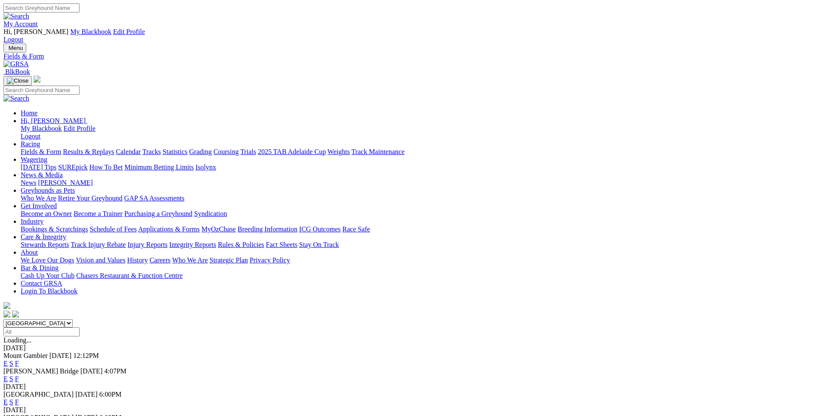
select select "WA"
click option "[GEOGRAPHIC_DATA]" at bounding box center [0, 0] width 0 height 0
click at [80, 328] on input "Select date" at bounding box center [41, 332] width 76 height 9
type input "[DATE]"
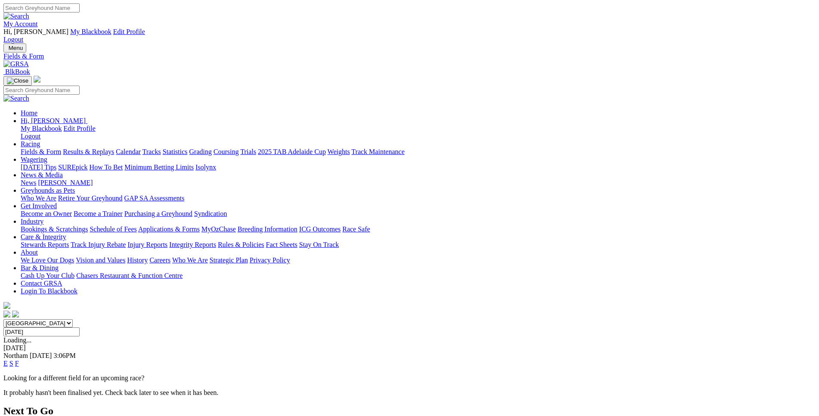
click at [8, 360] on link "E" at bounding box center [5, 363] width 4 height 7
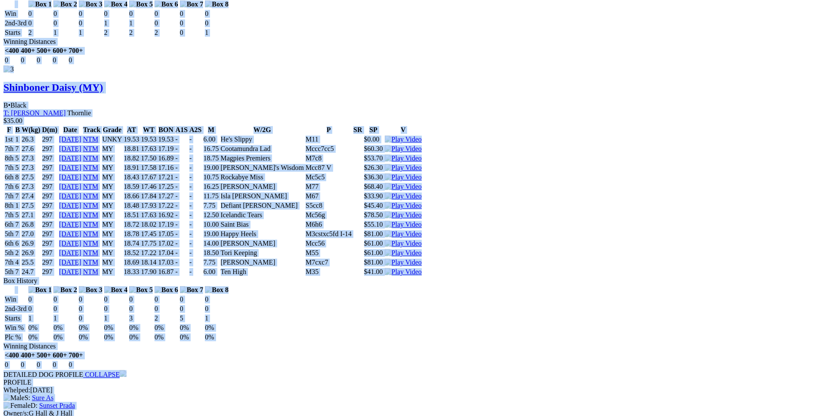
scroll to position [1756, 0]
drag, startPoint x: 125, startPoint y: 197, endPoint x: 684, endPoint y: 125, distance: 564.1
copy div "Ship Of Beers (MY) B • Blue T: Mick Mclennan Lynwood $8.70 F B W(kg) D(m) Date …"
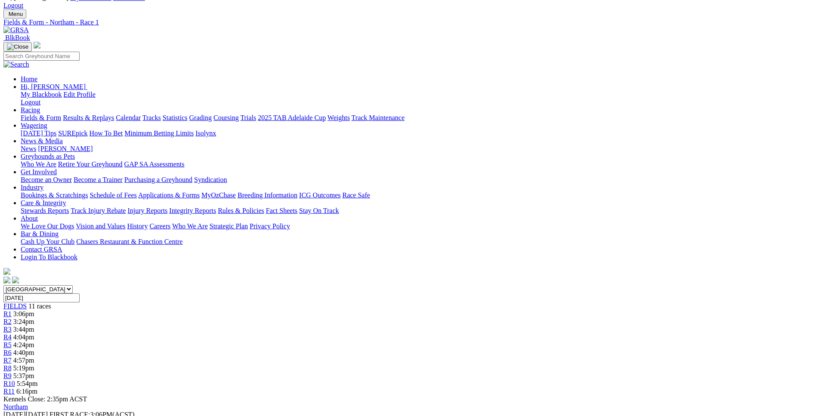
scroll to position [0, 0]
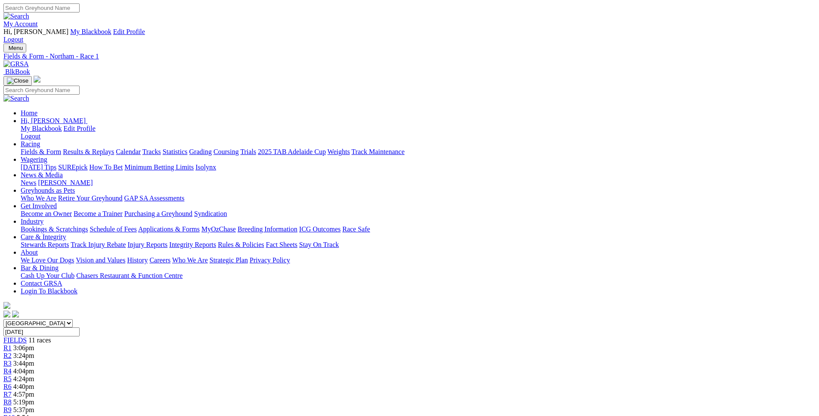
click at [12, 352] on link "R2" at bounding box center [7, 355] width 8 height 7
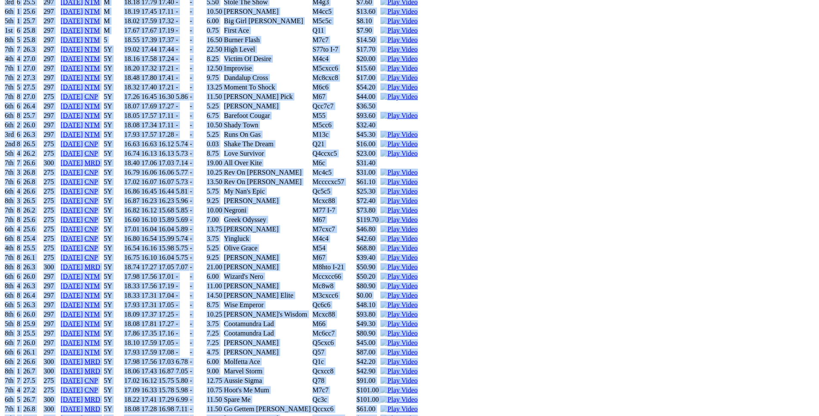
scroll to position [2415, 0]
drag, startPoint x: 126, startPoint y: 226, endPoint x: 698, endPoint y: 292, distance: 575.3
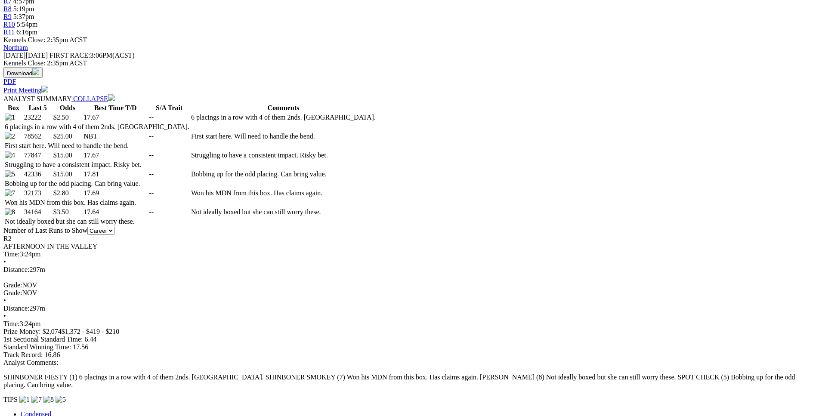
scroll to position [394, 0]
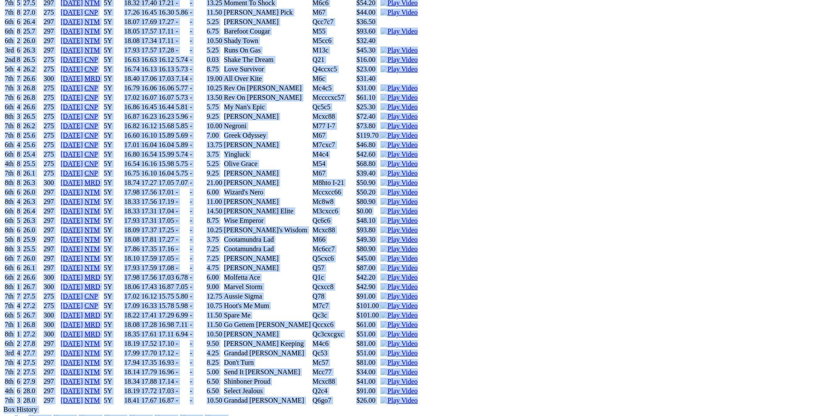
scroll to position [2501, 0]
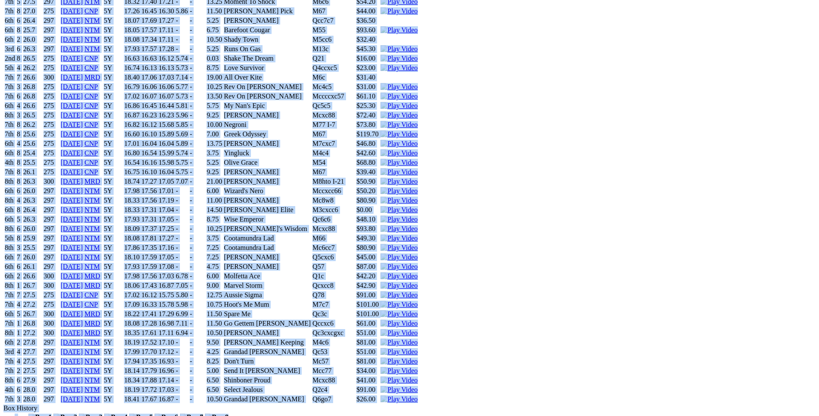
drag, startPoint x: 125, startPoint y: 51, endPoint x: 692, endPoint y: 218, distance: 590.3
copy div "Shinboner Fiesty (5Y) B • Red Bdl T: Graeme Hall Thornlie $2.50 F B W(kg) D(m) …"
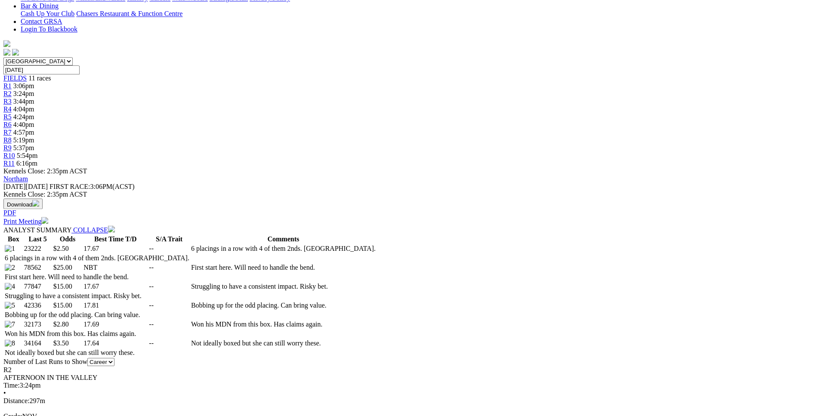
scroll to position [0, 0]
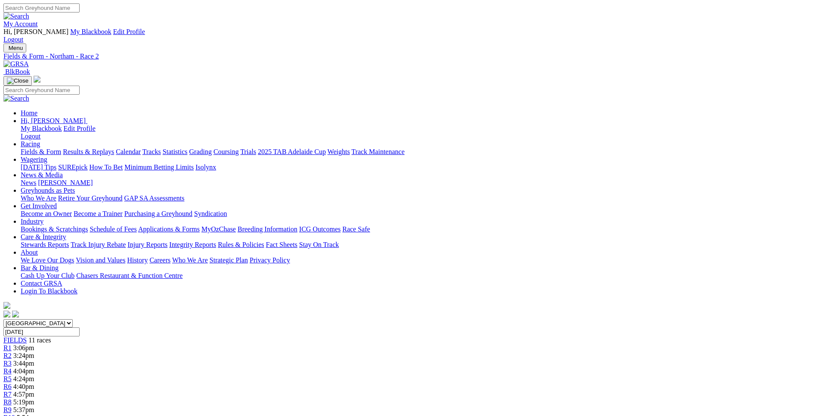
click at [305, 360] on div "R3 3:44pm" at bounding box center [409, 364] width 812 height 8
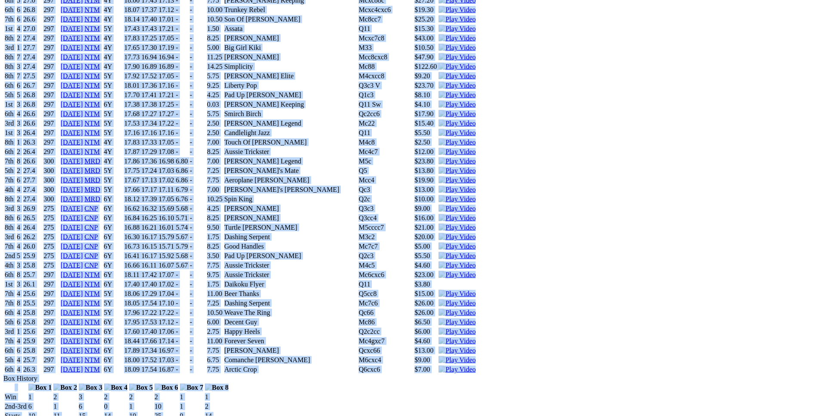
scroll to position [5443, 0]
drag, startPoint x: 123, startPoint y: 173, endPoint x: 688, endPoint y: 249, distance: 570.1
copy div "Sassy Deluxe (6Y) B • Fawn T: Kellie Buckwell Warnbro $3.00 F B W(kg) D(m) Date…"
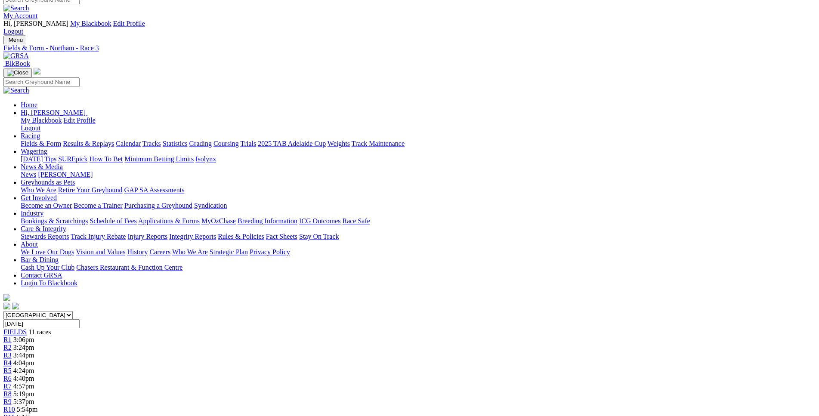
scroll to position [0, 0]
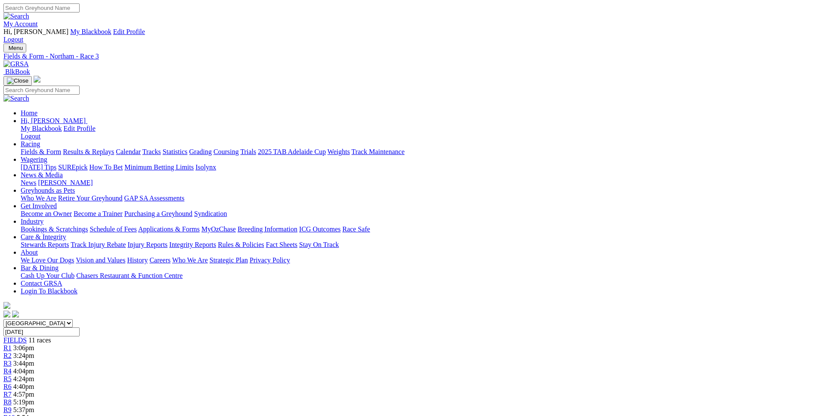
click at [350, 368] on div "R4 4:04pm" at bounding box center [409, 372] width 812 height 8
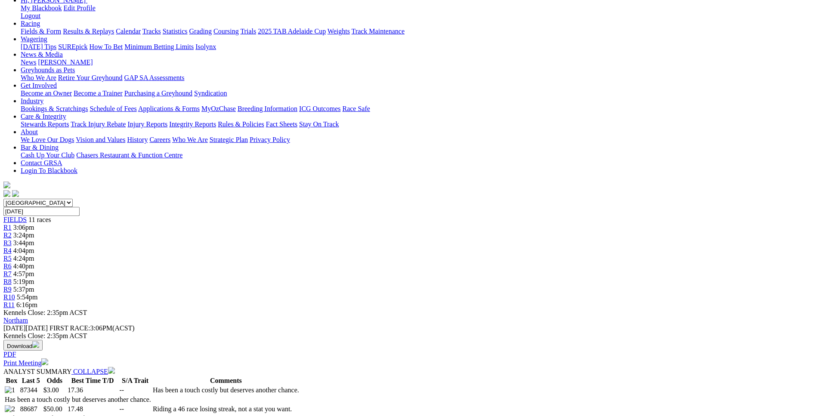
scroll to position [130, 0]
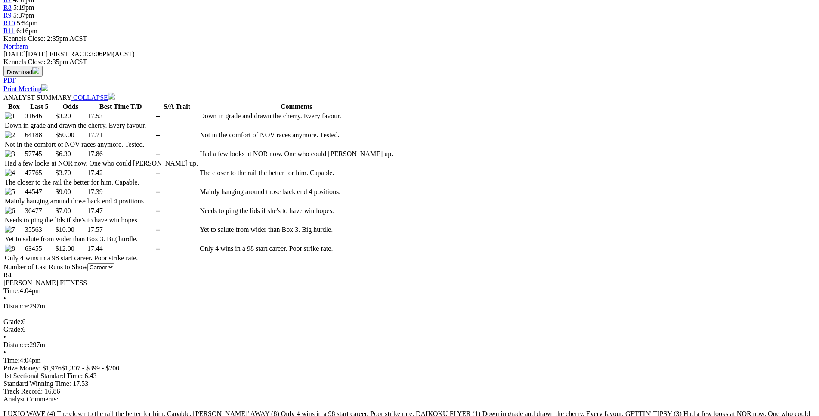
scroll to position [395, 0]
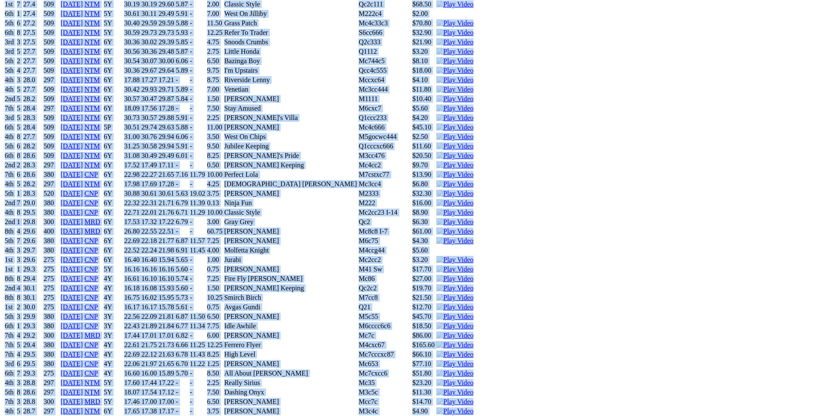
scroll to position [5180, 0]
drag, startPoint x: 125, startPoint y: 86, endPoint x: 677, endPoint y: 267, distance: 581.3
copy div "Daikoku Flyer (6Y) D • Black T: Mick Mclennan Lynwood $3.20 F B W(kg) D(m) Date…"
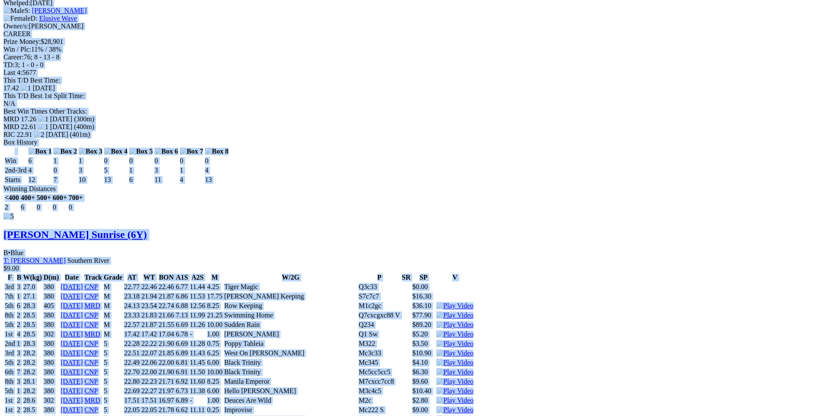
scroll to position [4566, 0]
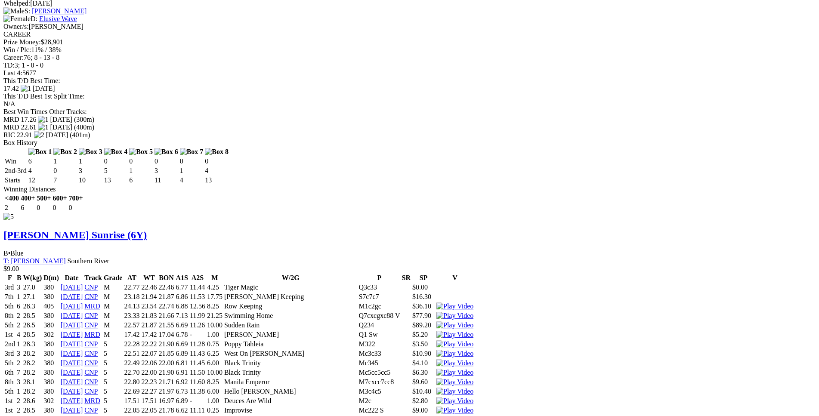
drag, startPoint x: 702, startPoint y: 243, endPoint x: 783, endPoint y: 297, distance: 97.0
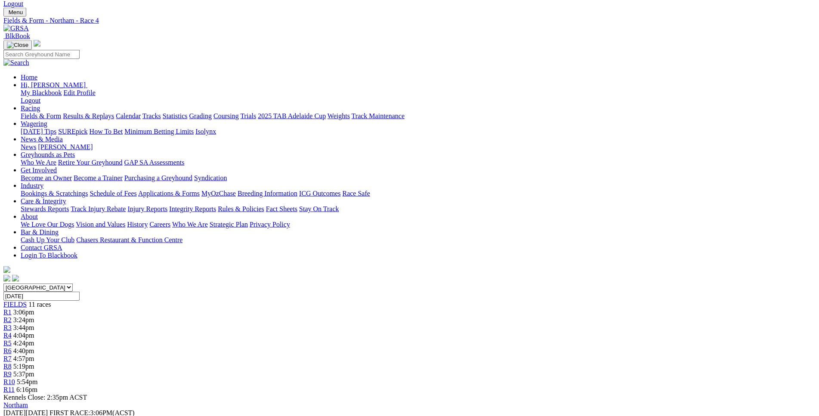
scroll to position [0, 0]
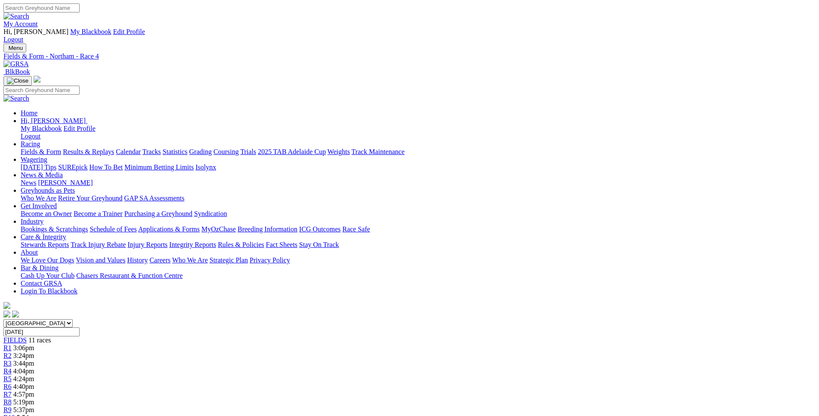
click at [34, 375] on span "4:24pm" at bounding box center [23, 378] width 21 height 7
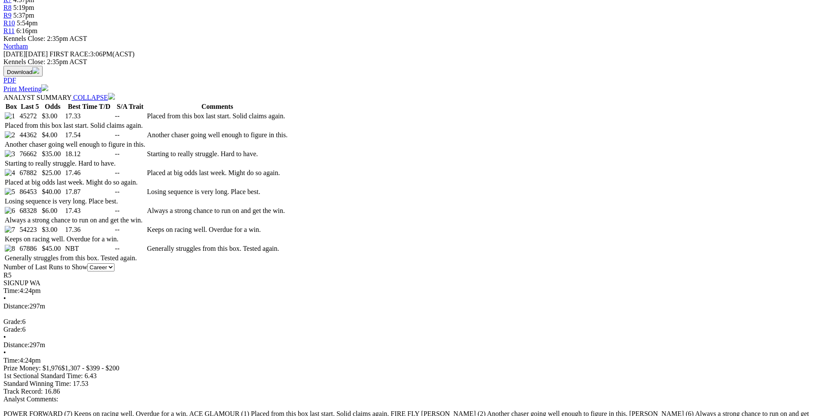
scroll to position [395, 0]
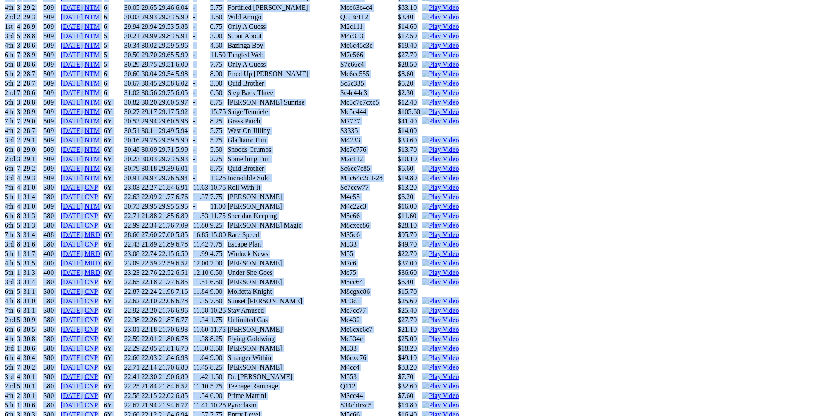
scroll to position [5926, 0]
drag, startPoint x: 126, startPoint y: 85, endPoint x: 688, endPoint y: 346, distance: 620.0
copy div "Ace Glamour (6Y) B • Red Bdl T: [PERSON_NAME] Warnbro $3.00 F B W(kg) D(m) Date…"
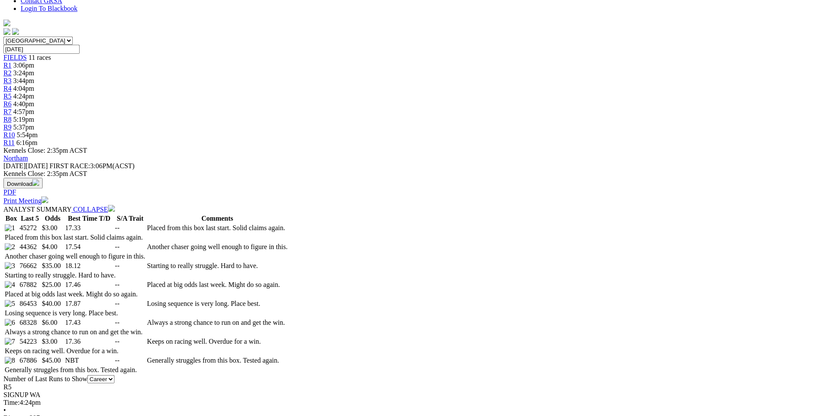
scroll to position [0, 0]
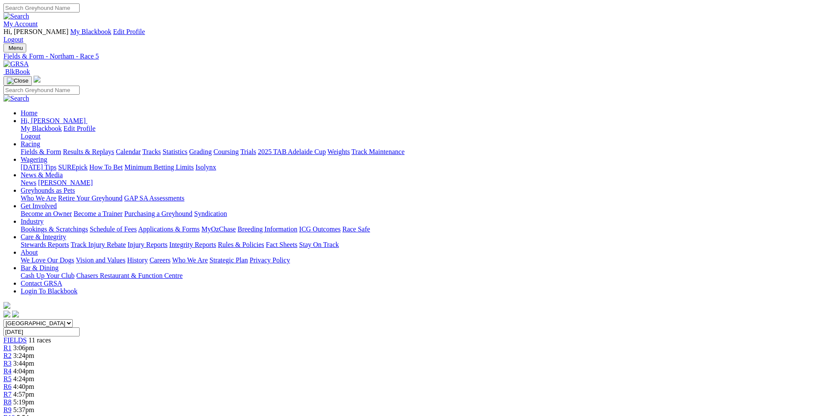
click at [12, 383] on link "R6" at bounding box center [7, 386] width 8 height 7
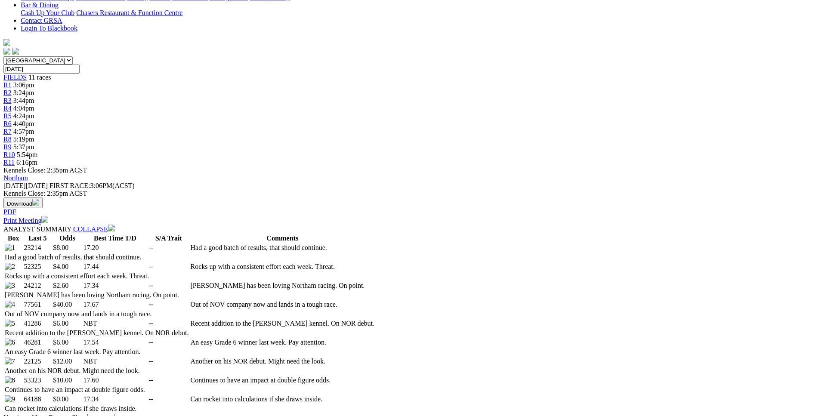
scroll to position [263, 0]
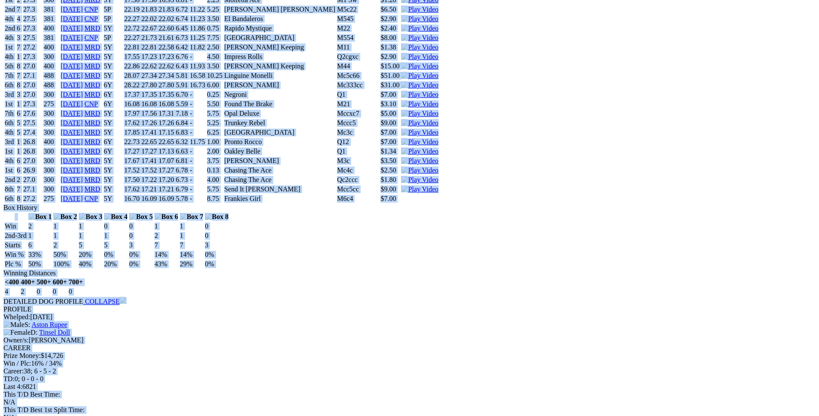
scroll to position [3907, 0]
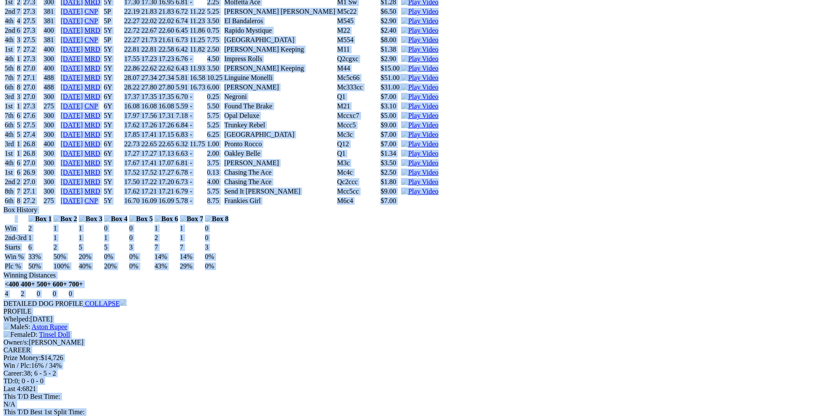
drag, startPoint x: 124, startPoint y: 231, endPoint x: 686, endPoint y: 341, distance: 573.2
copy div "IMPALA BALE (5Y) D • Brindle T: Ky Loweke Maida Vale $8.00 F B W(kg) D(m) Date …"
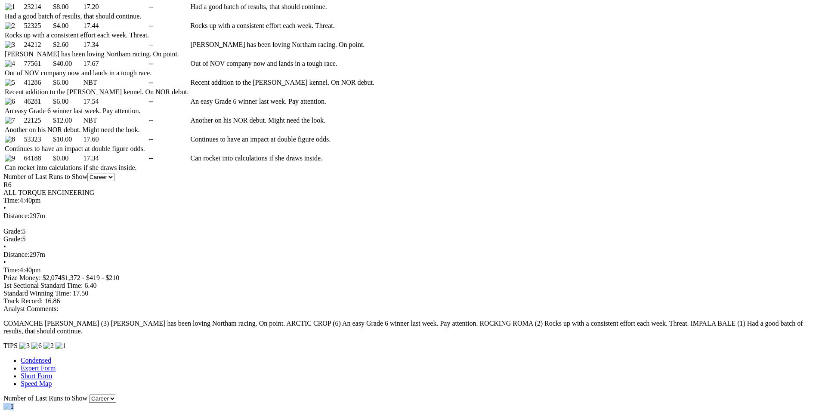
scroll to position [0, 0]
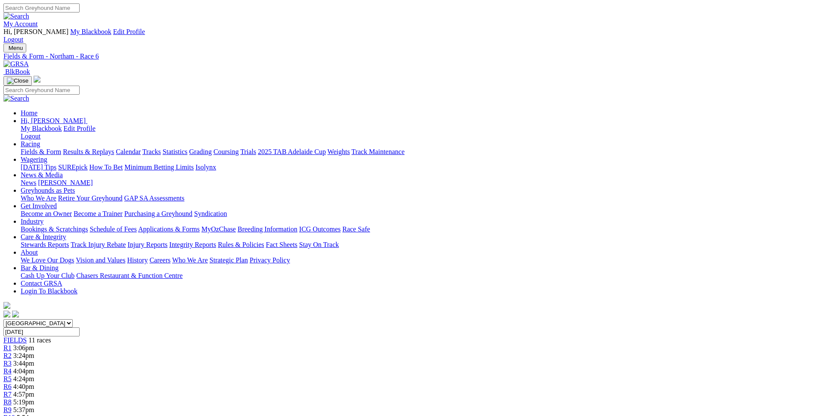
click at [12, 391] on link "R7" at bounding box center [7, 394] width 8 height 7
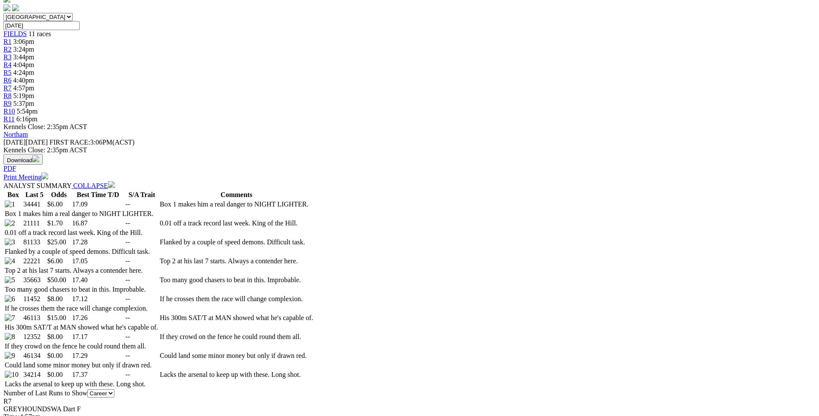
scroll to position [307, 0]
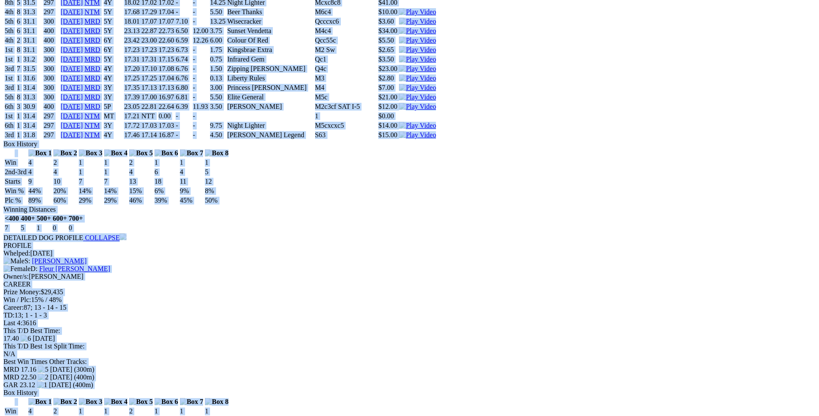
scroll to position [4697, 0]
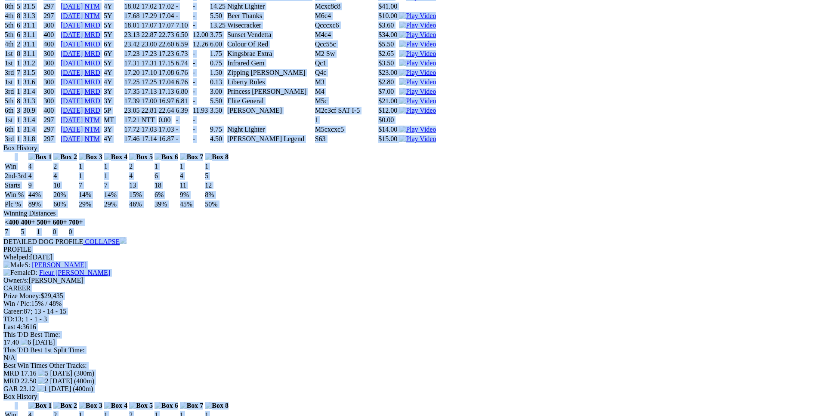
drag, startPoint x: 125, startPoint y: 201, endPoint x: 683, endPoint y: 375, distance: 584.2
copy div "Go Gettem Col (2Y) D • Black T: Ben Abercrombie Dianella $6.00 F B W(kg) D(m) D…"
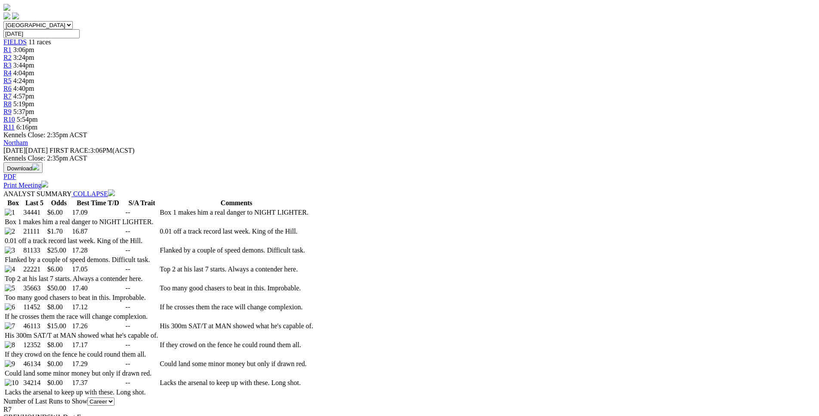
scroll to position [0, 0]
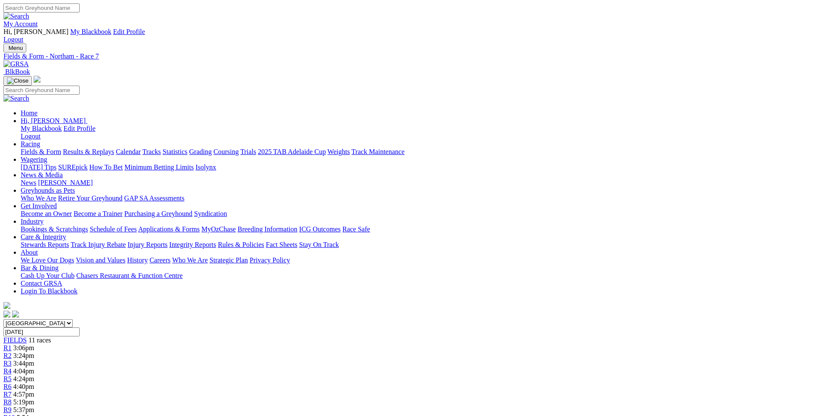
click at [12, 399] on link "R8" at bounding box center [7, 402] width 8 height 7
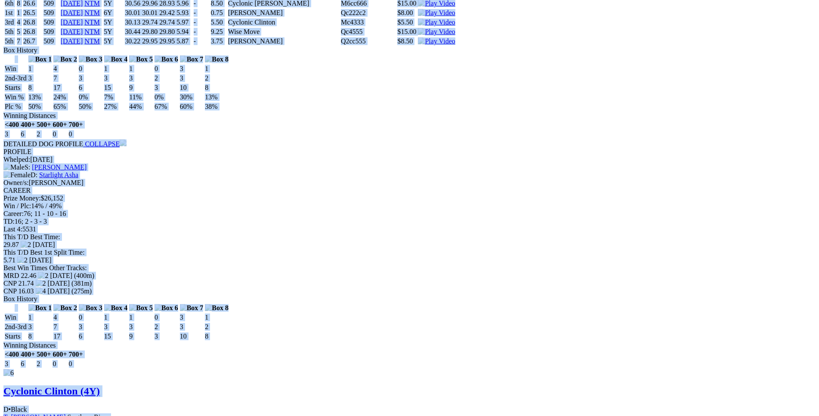
scroll to position [4565, 0]
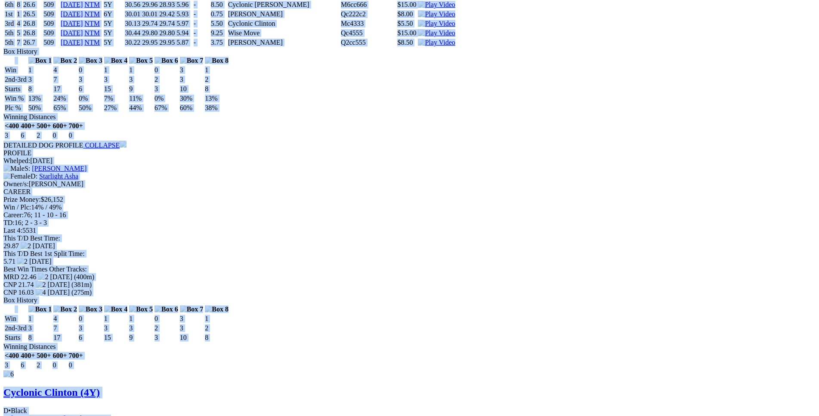
drag, startPoint x: 124, startPoint y: 156, endPoint x: 667, endPoint y: 266, distance: 554.1
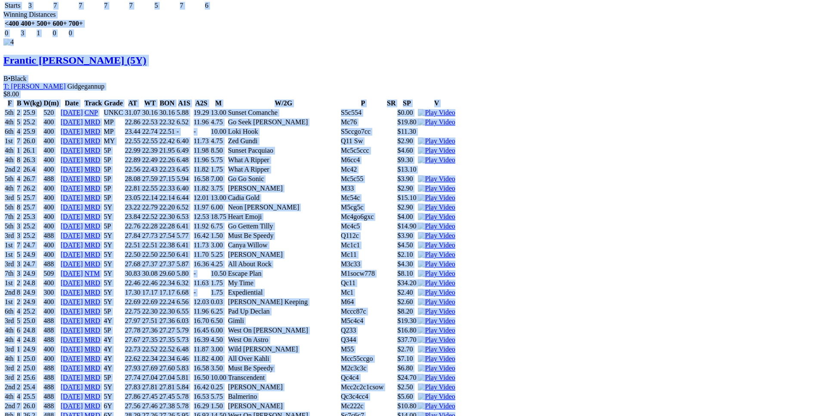
scroll to position [3775, 0]
copy div "West On Halo (5Y) B • Black T: Kellie Buckwell Warnbro $7.00 F B W(kg) D(m) Dat…"
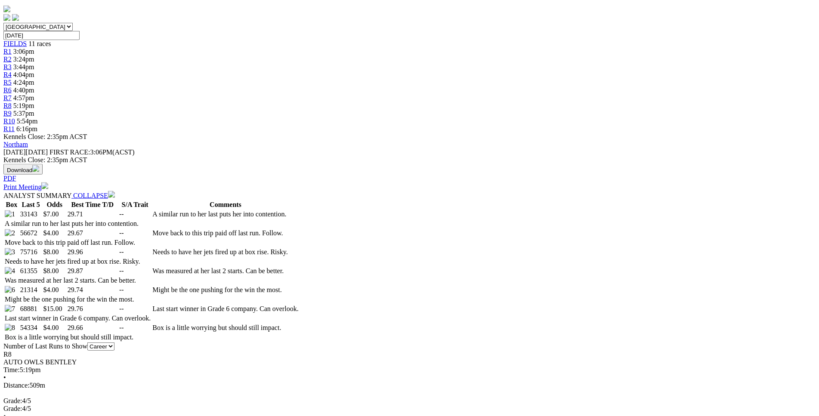
scroll to position [0, 0]
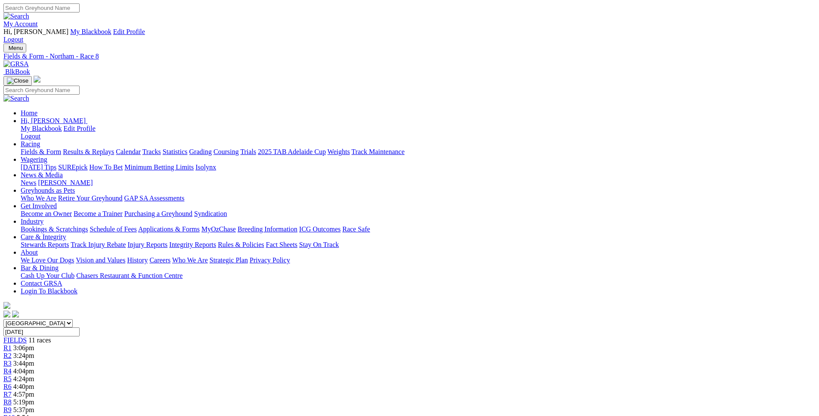
click at [34, 406] on span "5:37pm" at bounding box center [23, 409] width 21 height 7
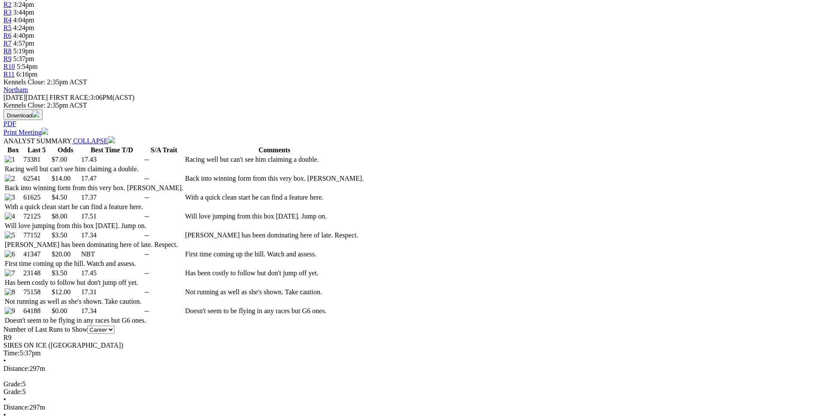
scroll to position [351, 0]
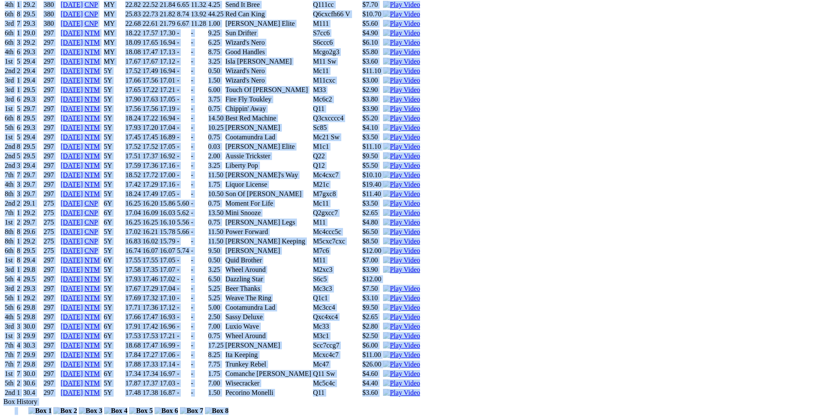
scroll to position [4258, 0]
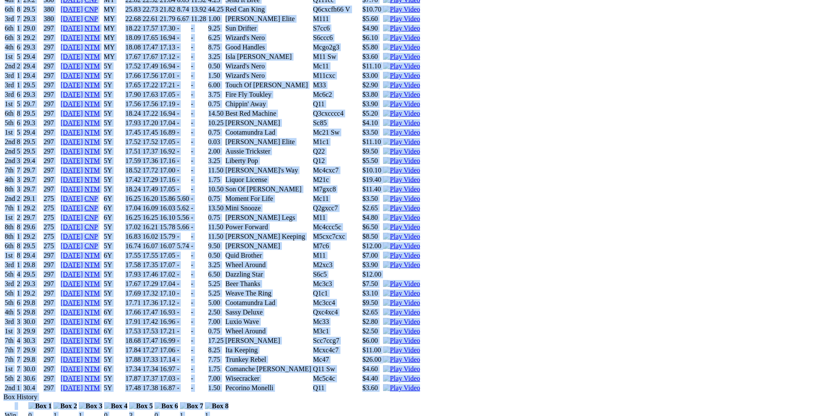
drag, startPoint x: 123, startPoint y: 137, endPoint x: 678, endPoint y: 127, distance: 554.8
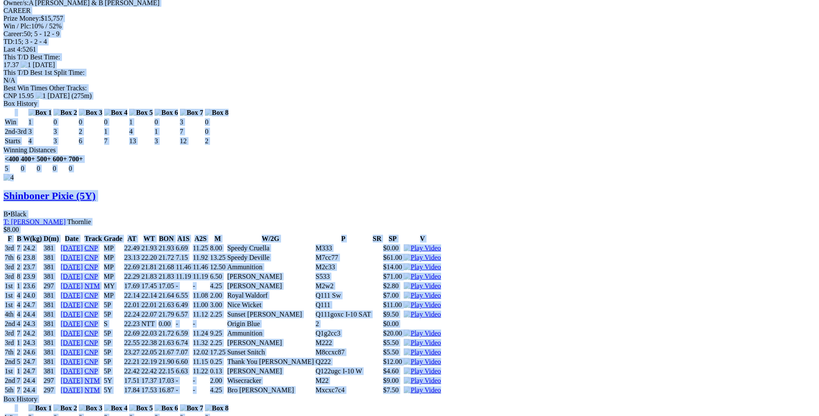
scroll to position [3468, 0]
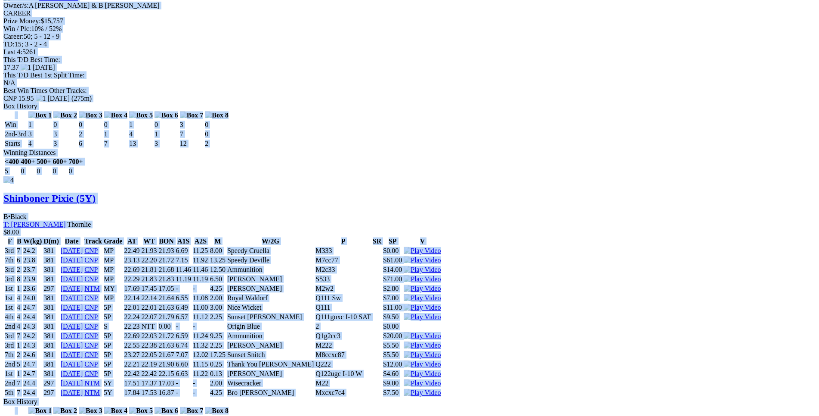
copy div "Wizard's Nero (5Y) D • Red Bdl T: [PERSON_NAME] Thornlie $7.00 F B W(kg) D(m) D…"
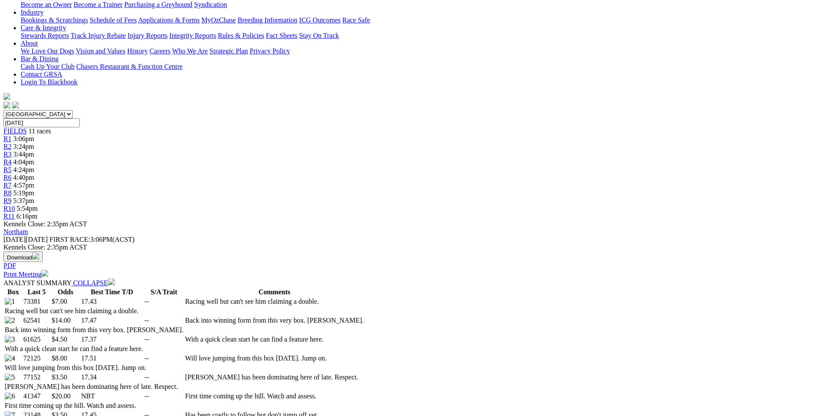
scroll to position [0, 0]
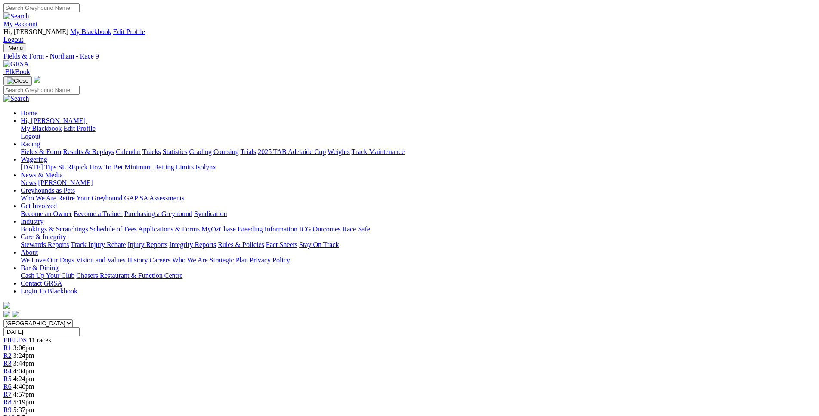
click at [618, 414] on div "R10 5:54pm" at bounding box center [409, 418] width 812 height 8
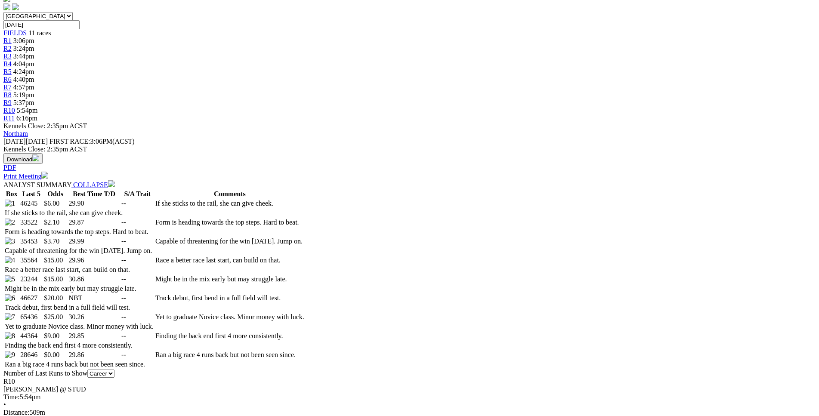
scroll to position [395, 0]
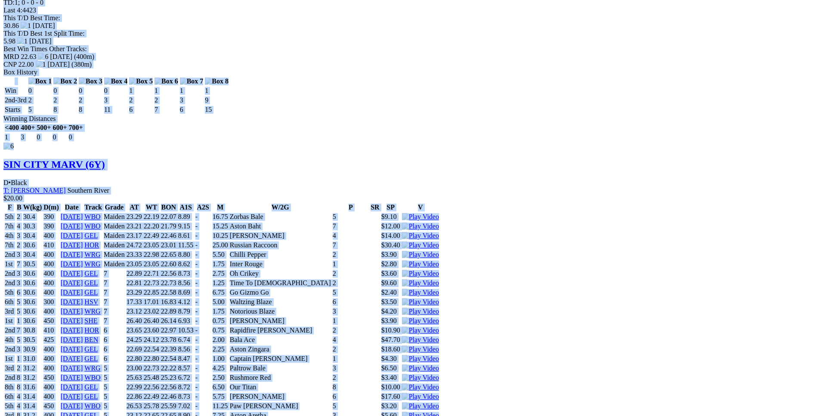
scroll to position [4960, 0]
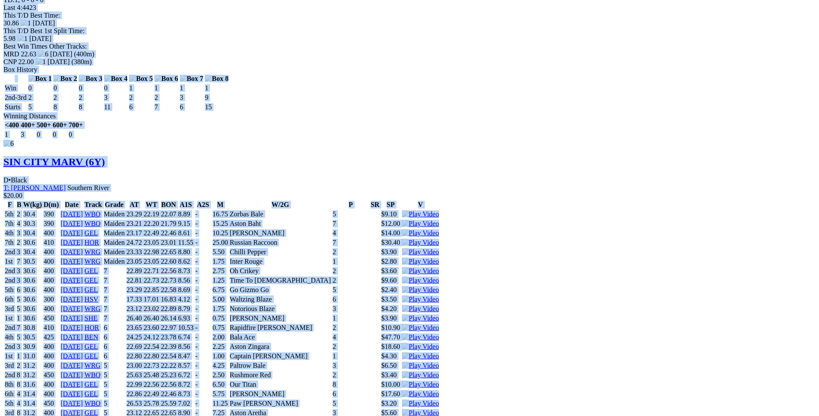
drag, startPoint x: 125, startPoint y: 95, endPoint x: 678, endPoint y: 139, distance: 554.3
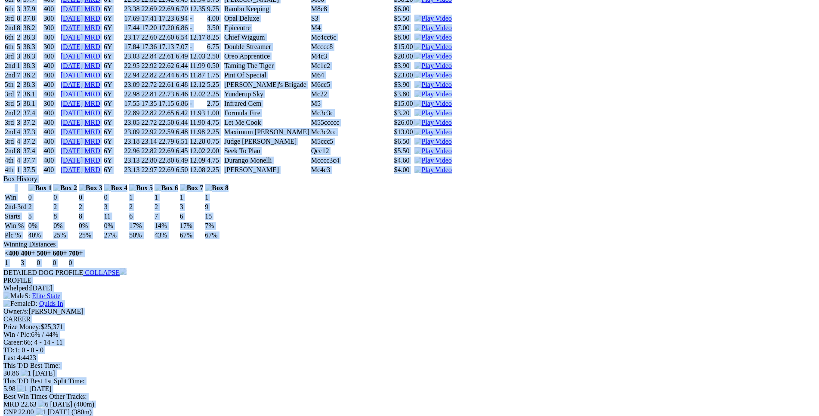
scroll to position [4609, 0]
copy div "WALKING EASY (6Y) B • Brindle T: John Righetti Coolup $6.00 F B W(kg) D(m) Date…"
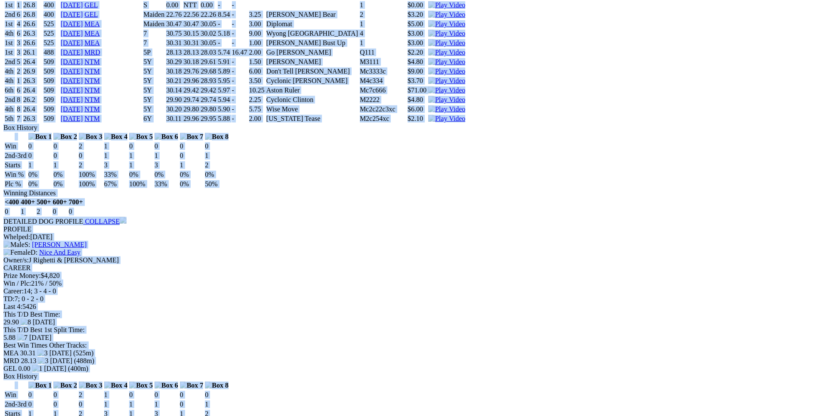
scroll to position [0, 0]
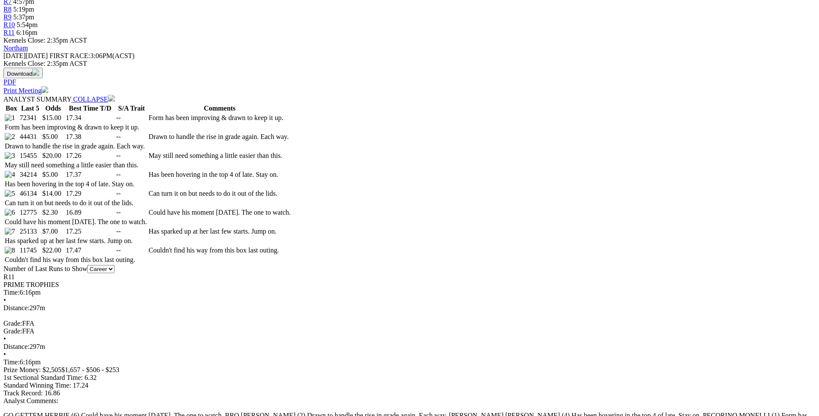
drag, startPoint x: 92, startPoint y: 128, endPoint x: 117, endPoint y: 89, distance: 46.2
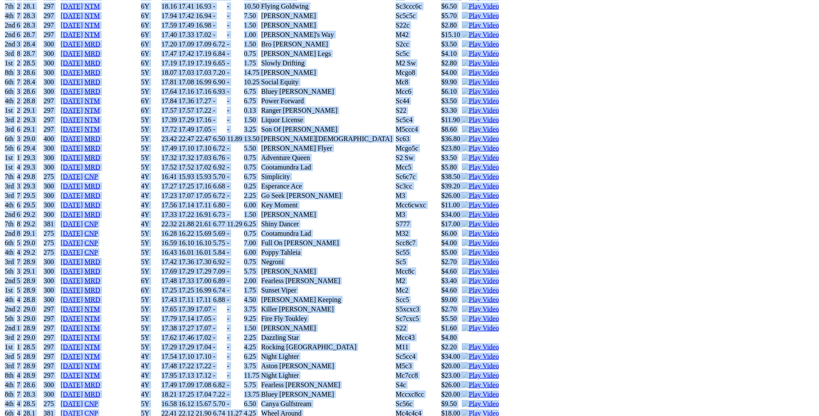
scroll to position [4915, 0]
drag, startPoint x: 136, startPoint y: 84, endPoint x: 685, endPoint y: 88, distance: 548.7
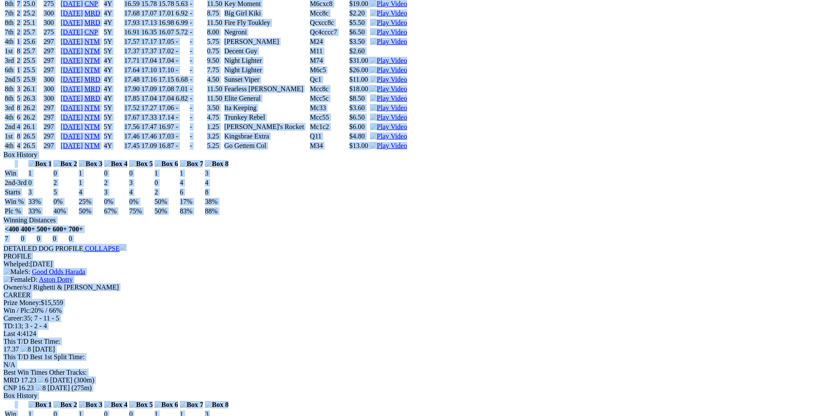
scroll to position [4257, 0]
copy div "Pecorino Monelli (4Y) D • Black T: Ben Maclean Southern River $15.00 F B W(kg) …"
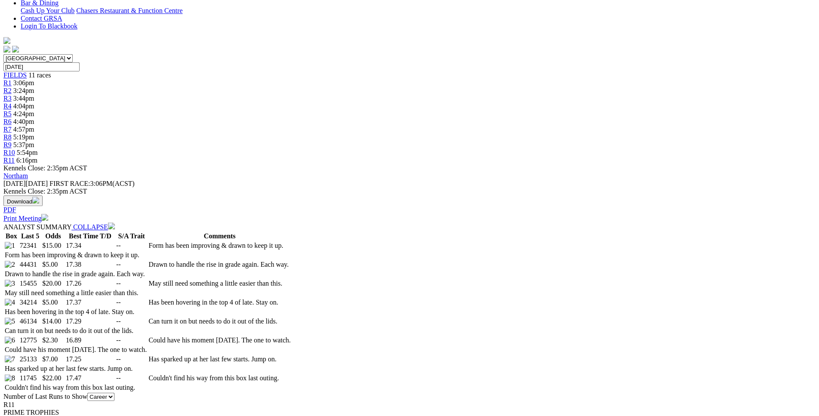
scroll to position [0, 0]
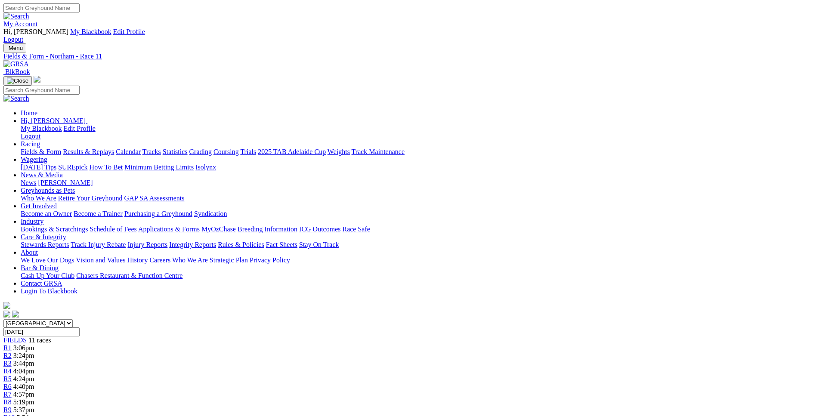
click at [12, 344] on span "R1" at bounding box center [7, 347] width 8 height 7
